Goal: Information Seeking & Learning: Check status

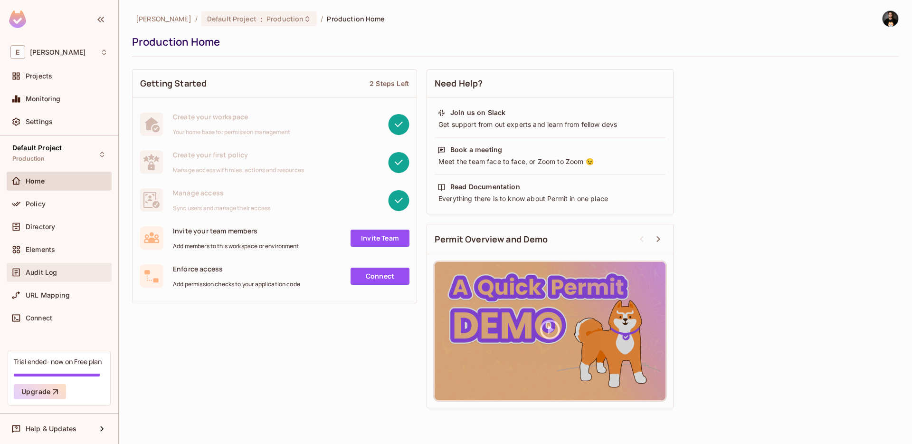
click at [51, 278] on div "Audit Log" at bounding box center [59, 272] width 105 height 19
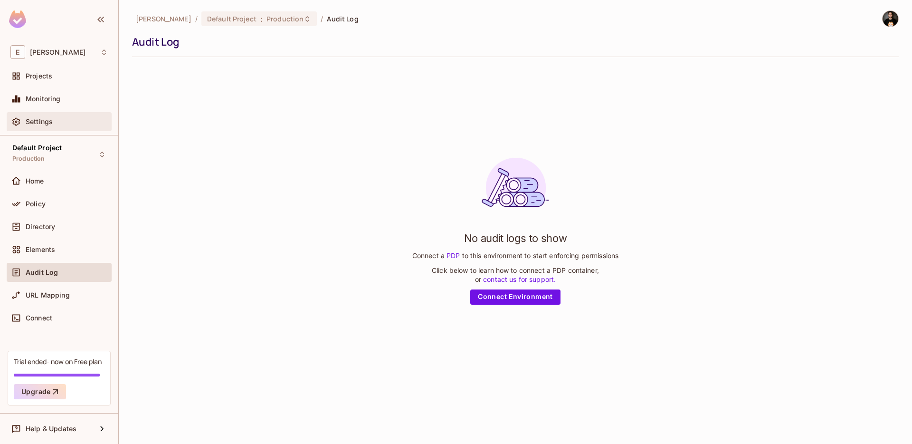
click at [40, 113] on div "Settings" at bounding box center [59, 121] width 105 height 19
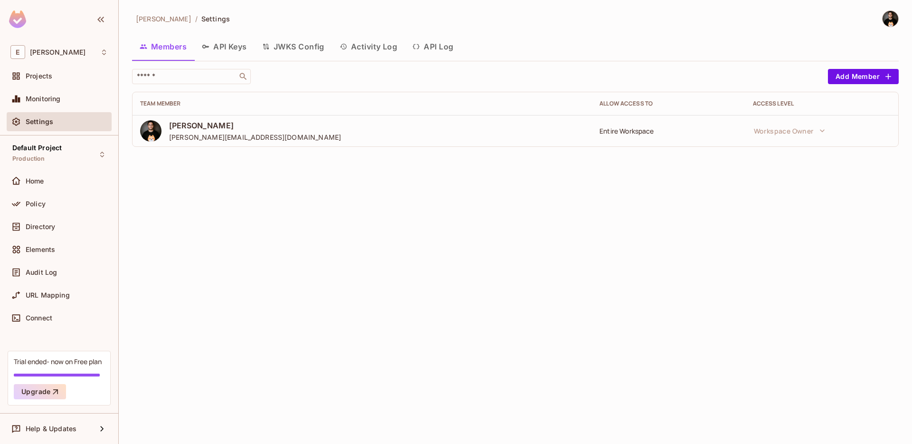
click at [433, 45] on button "API Log" at bounding box center [433, 47] width 56 height 24
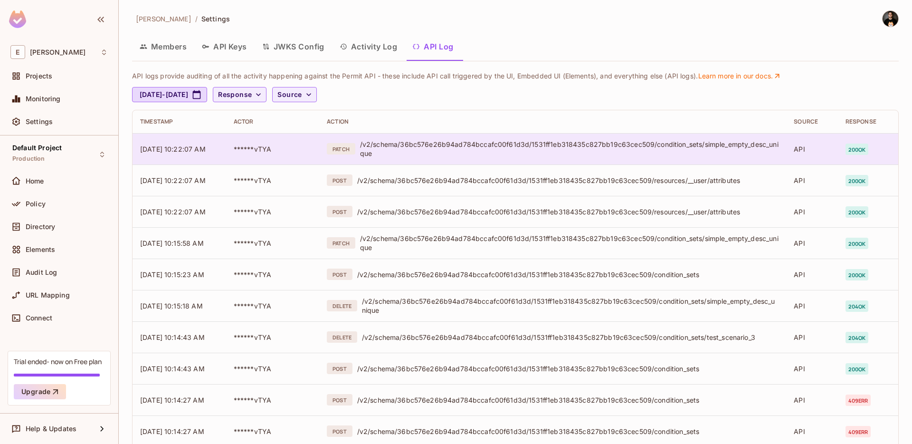
click at [414, 156] on div "/v2/schema/36bc576e26b94ad784bccafc00f61d3d/1531ff1eb318435c827bb19c63cec509/co…" at bounding box center [569, 149] width 419 height 18
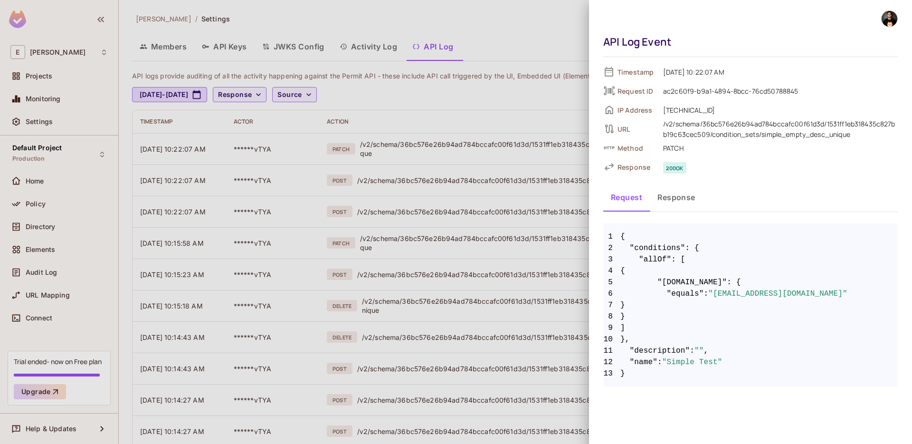
click at [711, 35] on div "API Log Event" at bounding box center [749, 42] width 290 height 14
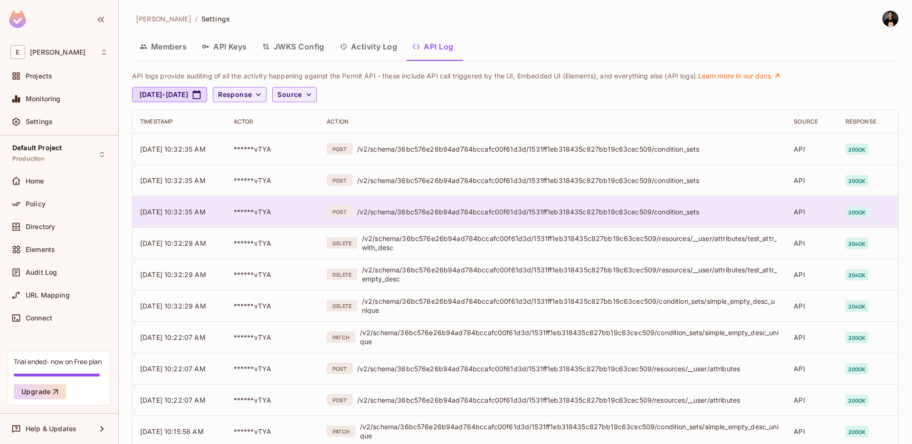
click at [727, 202] on td "POST /v2/schema/36bc576e26b94ad784bccafc00f61d3d/1531ff1eb318435c827bb19c63cec5…" at bounding box center [552, 211] width 467 height 31
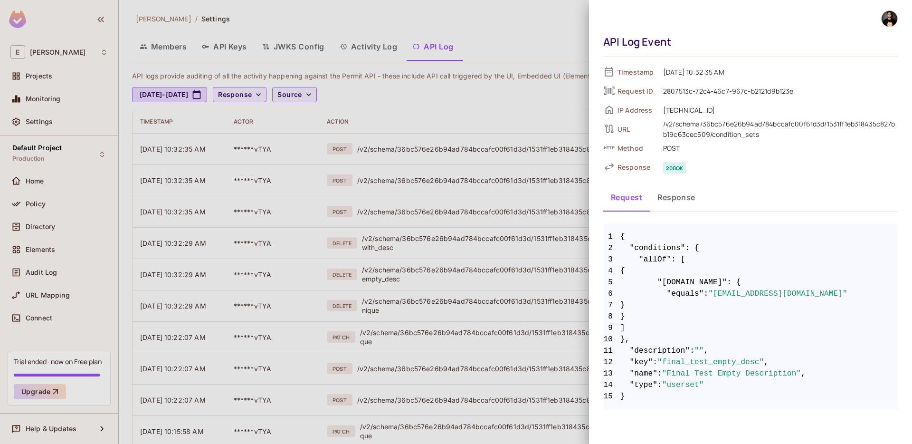
click at [571, 56] on div at bounding box center [456, 222] width 912 height 444
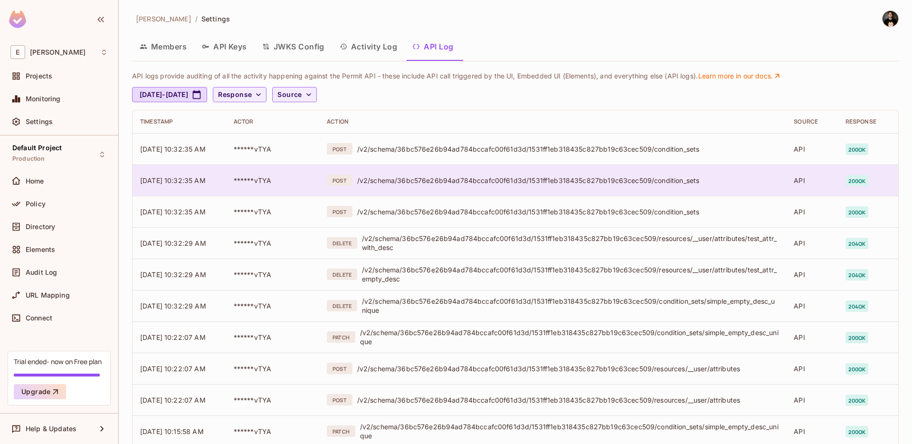
click at [645, 182] on div "/v2/schema/36bc576e26b94ad784bccafc00f61d3d/1531ff1eb318435c827bb19c63cec509/co…" at bounding box center [568, 180] width 422 height 9
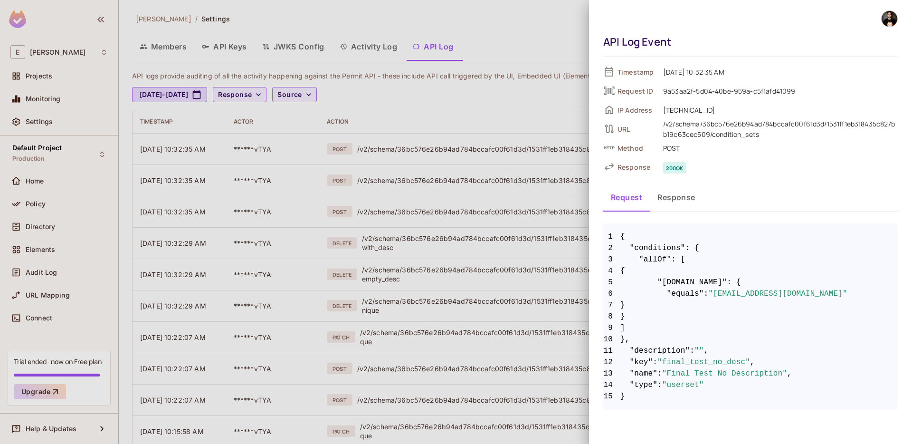
click at [550, 107] on div at bounding box center [456, 222] width 912 height 444
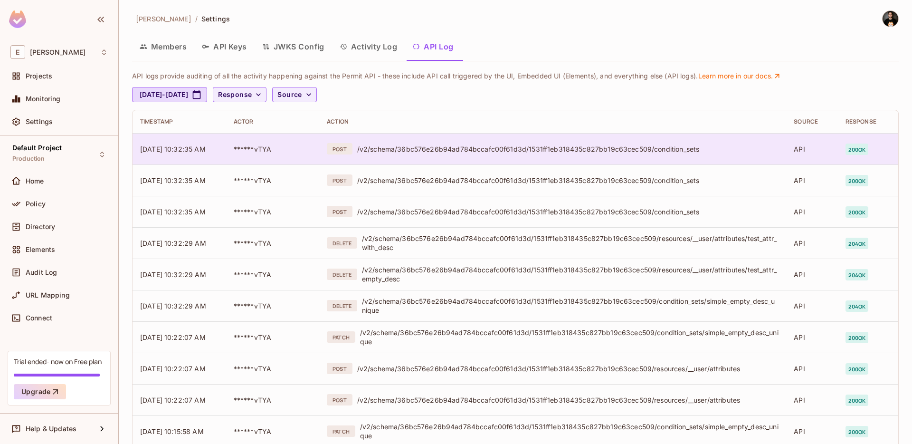
click at [678, 149] on div "/v2/schema/36bc576e26b94ad784bccafc00f61d3d/1531ff1eb318435c827bb19c63cec509/co…" at bounding box center [568, 148] width 422 height 9
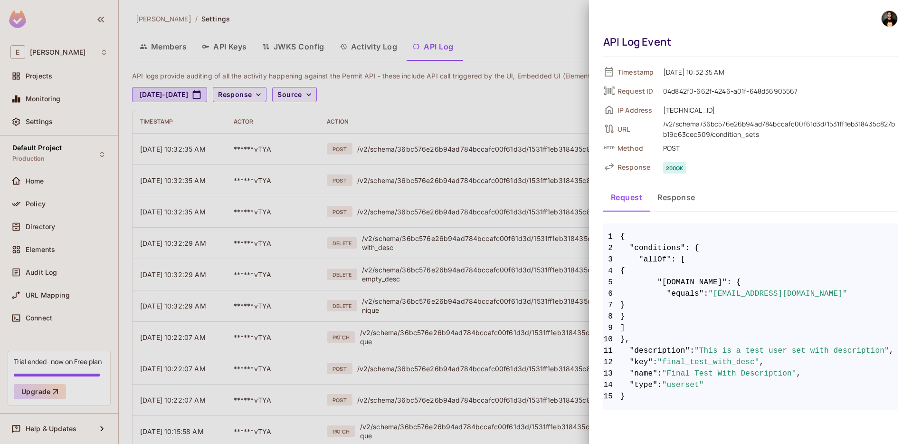
click at [550, 127] on div at bounding box center [456, 222] width 912 height 444
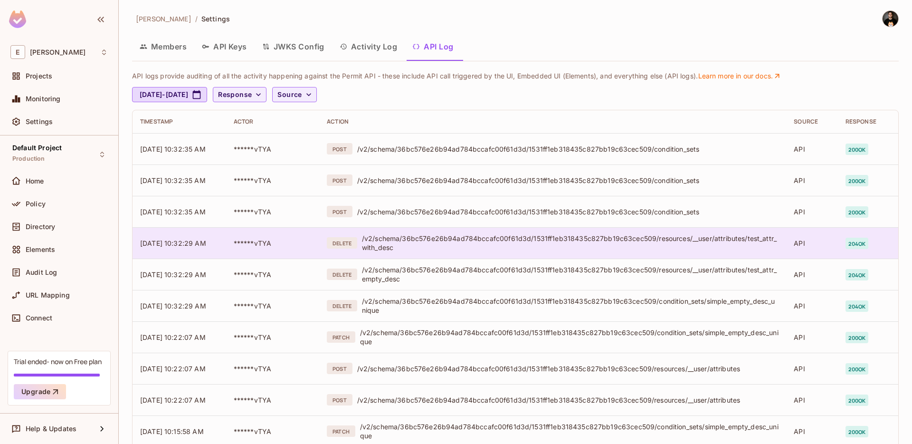
click at [650, 236] on div "/v2/schema/36bc576e26b94ad784bccafc00f61d3d/1531ff1eb318435c827bb19c63cec509/re…" at bounding box center [570, 243] width 417 height 18
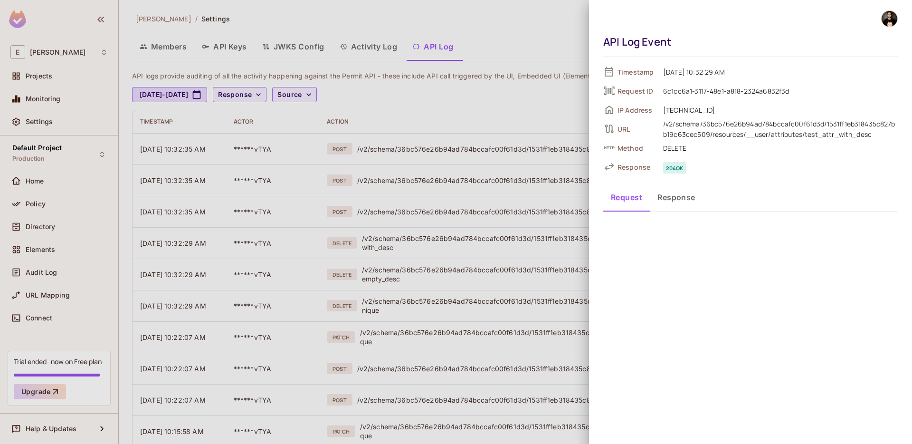
click at [528, 31] on div at bounding box center [456, 222] width 912 height 444
